Goal: Information Seeking & Learning: Understand process/instructions

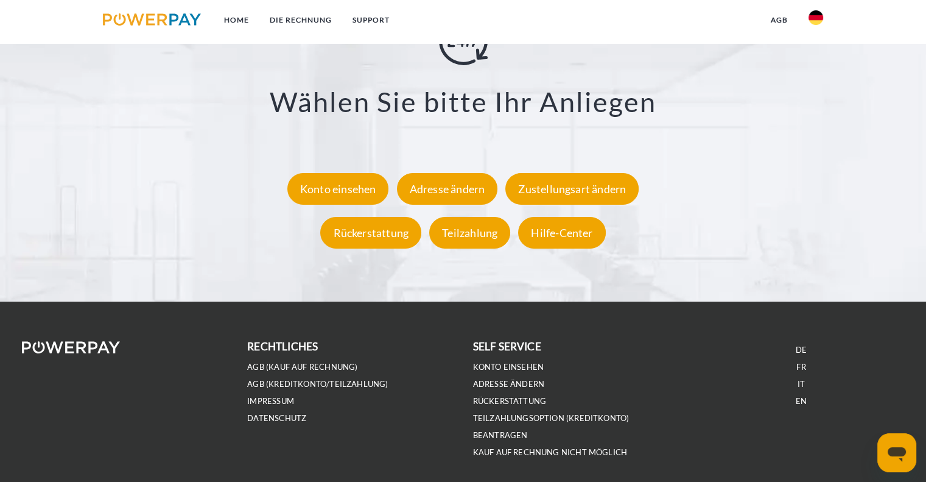
scroll to position [2272, 0]
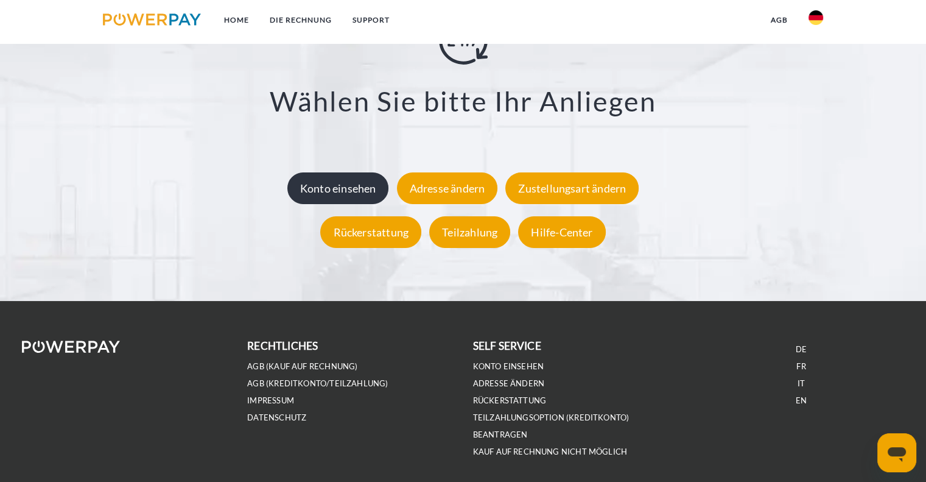
click at [365, 197] on div "Konto einsehen" at bounding box center [338, 188] width 102 height 32
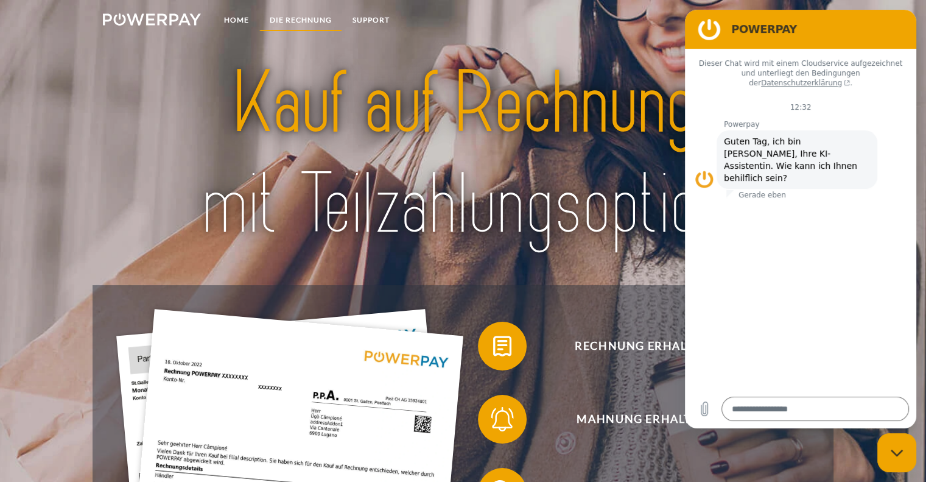
click at [286, 25] on link "DIE RECHNUNG" at bounding box center [300, 20] width 83 height 22
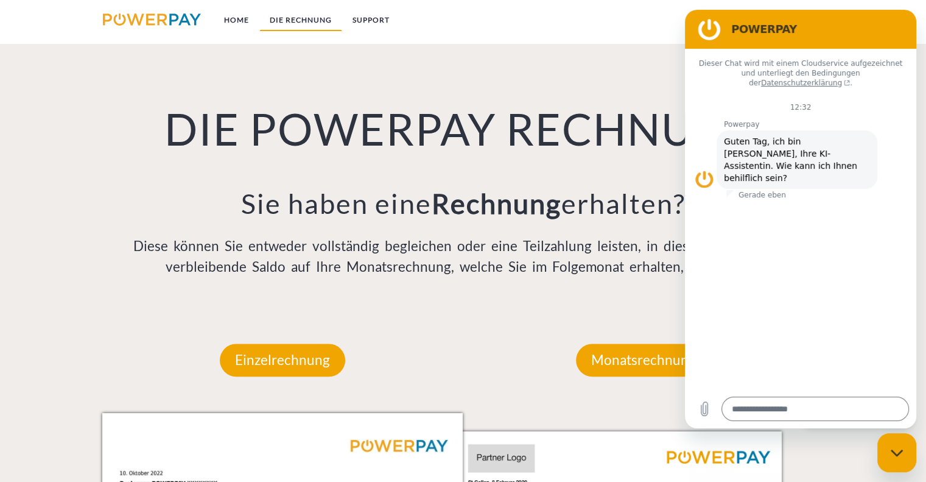
scroll to position [860, 0]
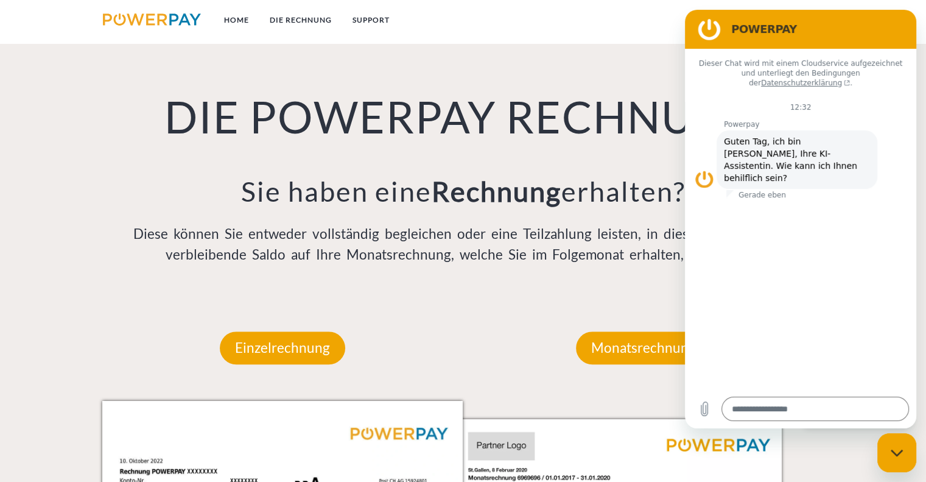
click at [707, 32] on figure at bounding box center [709, 29] width 24 height 24
click at [717, 33] on figure at bounding box center [709, 29] width 24 height 24
click at [706, 25] on figure at bounding box center [709, 29] width 24 height 24
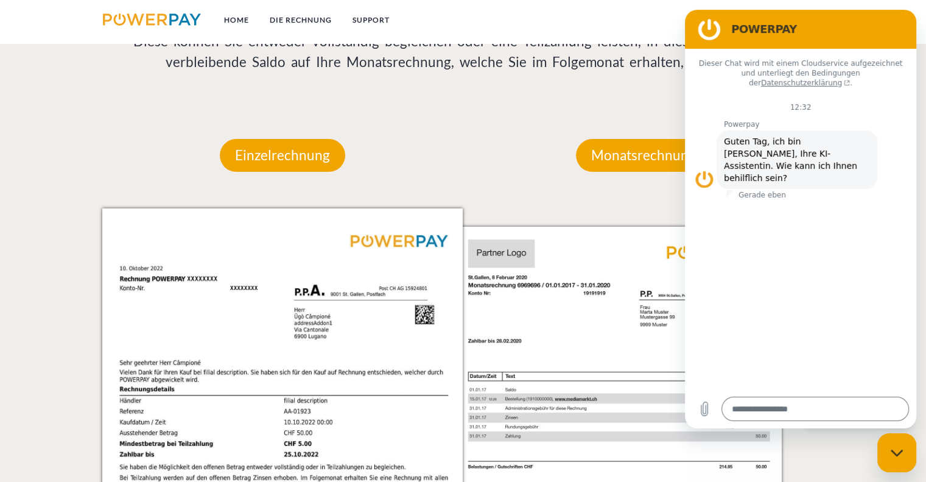
scroll to position [1062, 0]
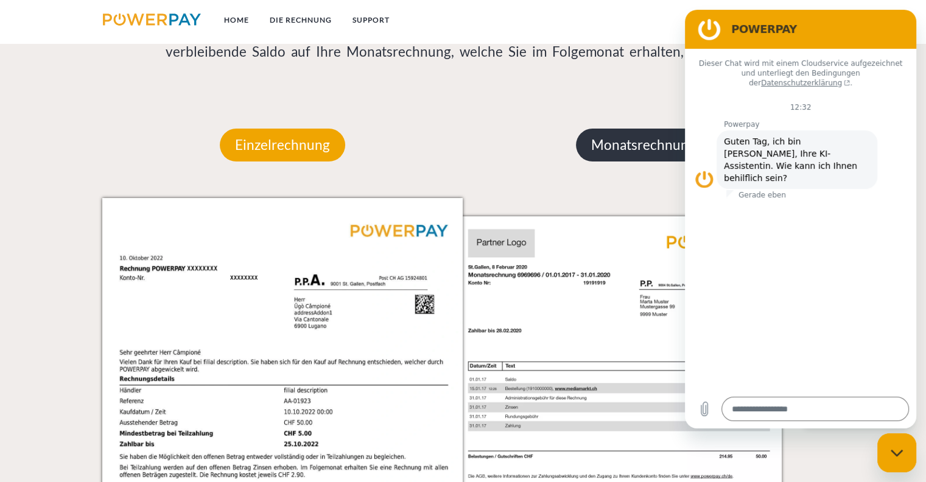
click at [612, 151] on p "Monatsrechnung" at bounding box center [643, 144] width 135 height 33
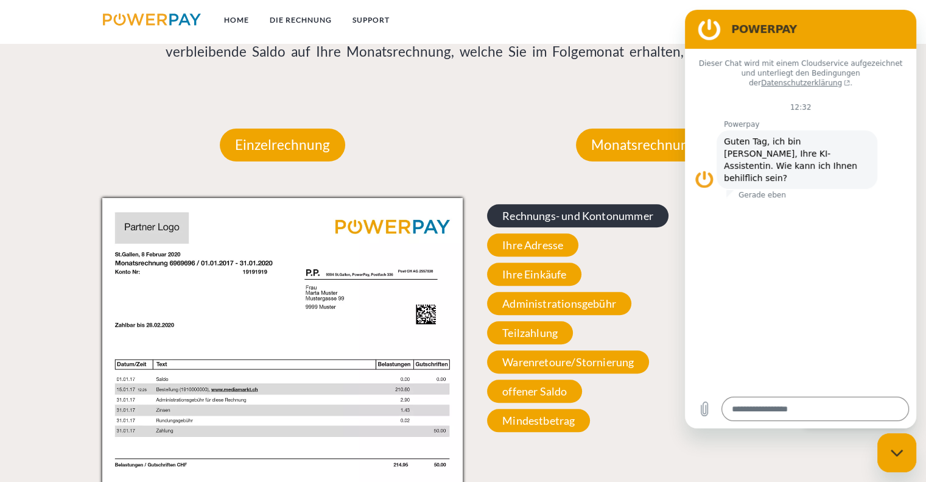
click at [517, 220] on span "Rechnungs- und Kontonummer" at bounding box center [577, 215] width 181 height 23
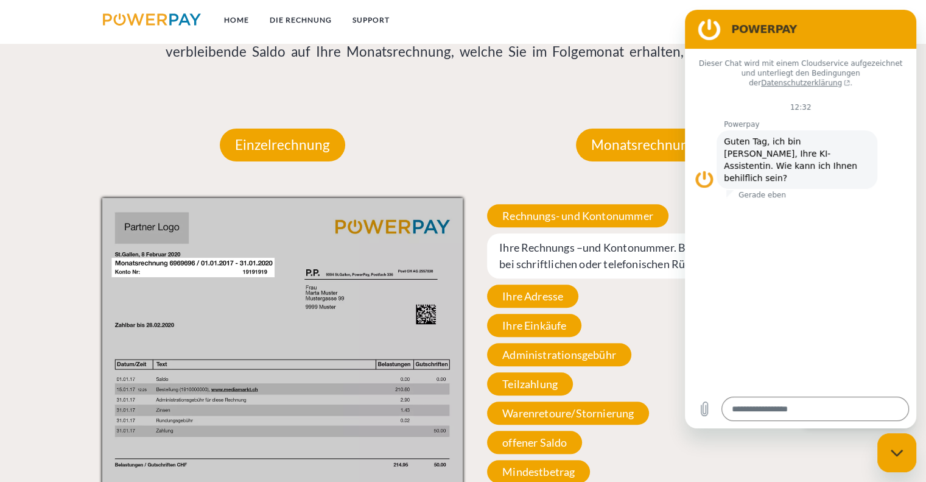
click at [908, 458] on div "Messaging-Fenster schließen" at bounding box center [896, 452] width 37 height 37
type textarea "*"
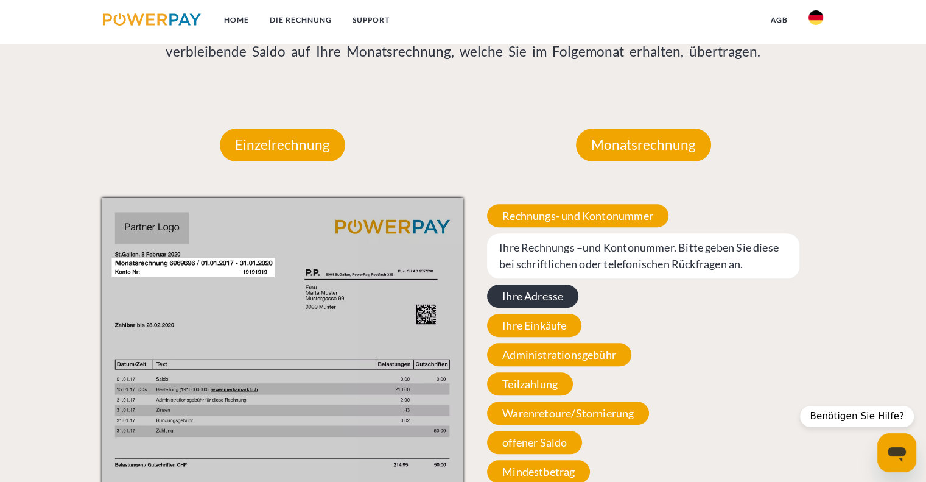
click at [526, 296] on span "Ihre Adresse" at bounding box center [532, 295] width 91 height 23
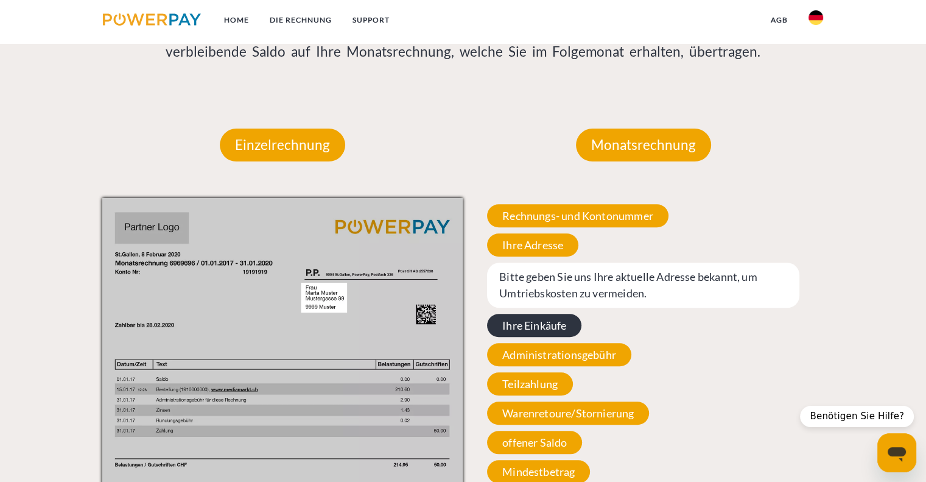
click at [538, 329] on span "Ihre Einkäufe" at bounding box center [534, 325] width 94 height 23
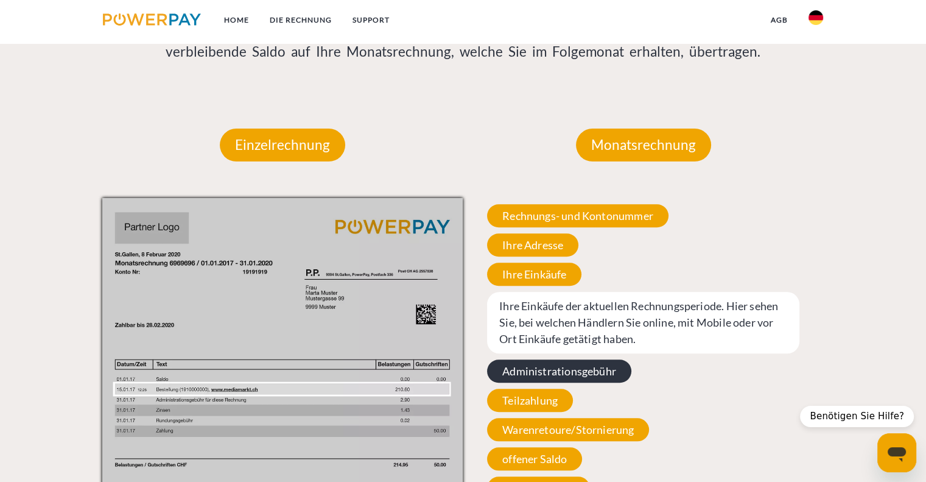
click at [545, 376] on span "Administrationsgebühr" at bounding box center [559, 370] width 144 height 23
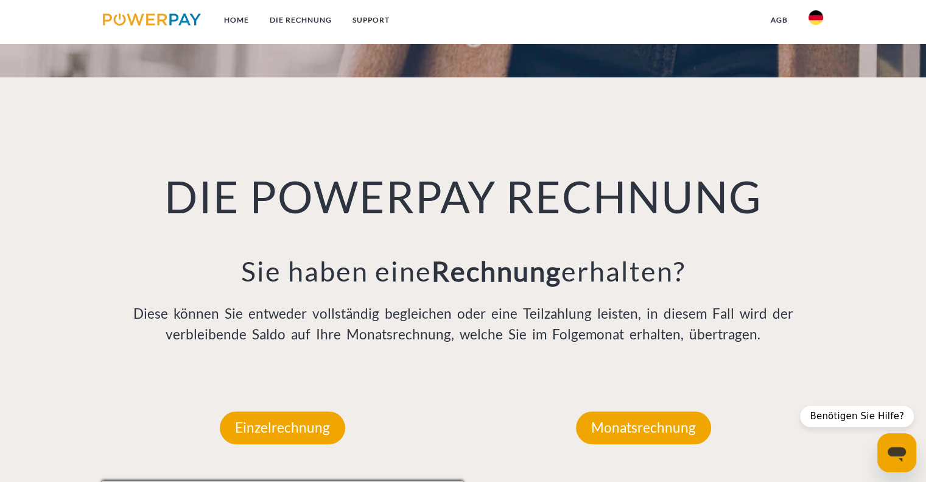
scroll to position [778, 0]
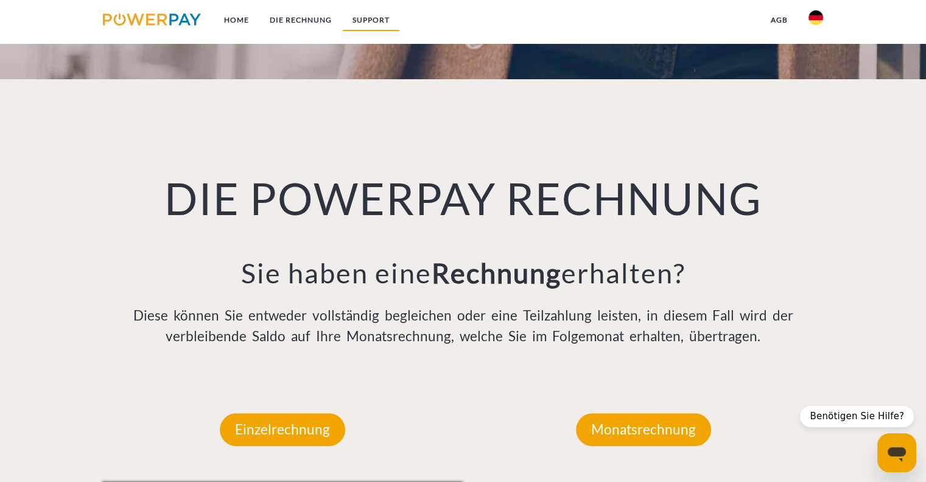
click at [366, 18] on link "SUPPORT" at bounding box center [371, 20] width 58 height 22
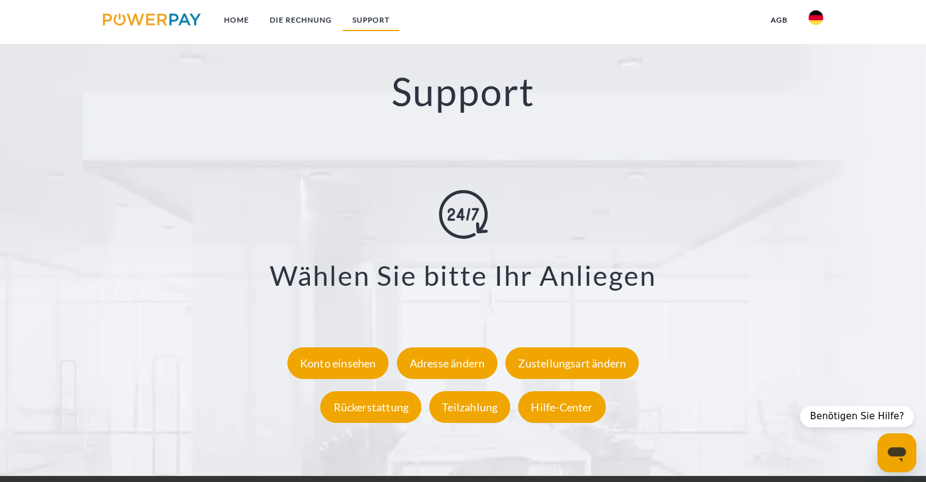
scroll to position [2108, 0]
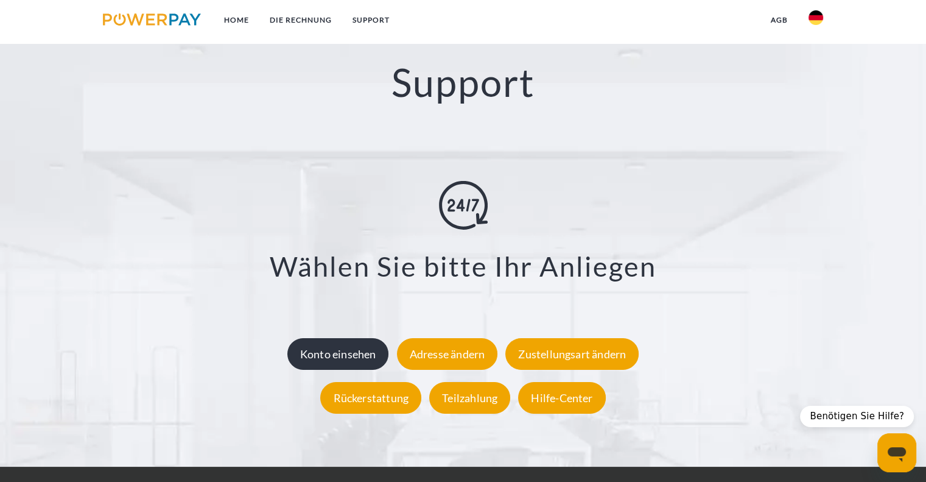
click at [338, 352] on div "Konto einsehen" at bounding box center [338, 353] width 102 height 32
